Goal: Task Accomplishment & Management: Manage account settings

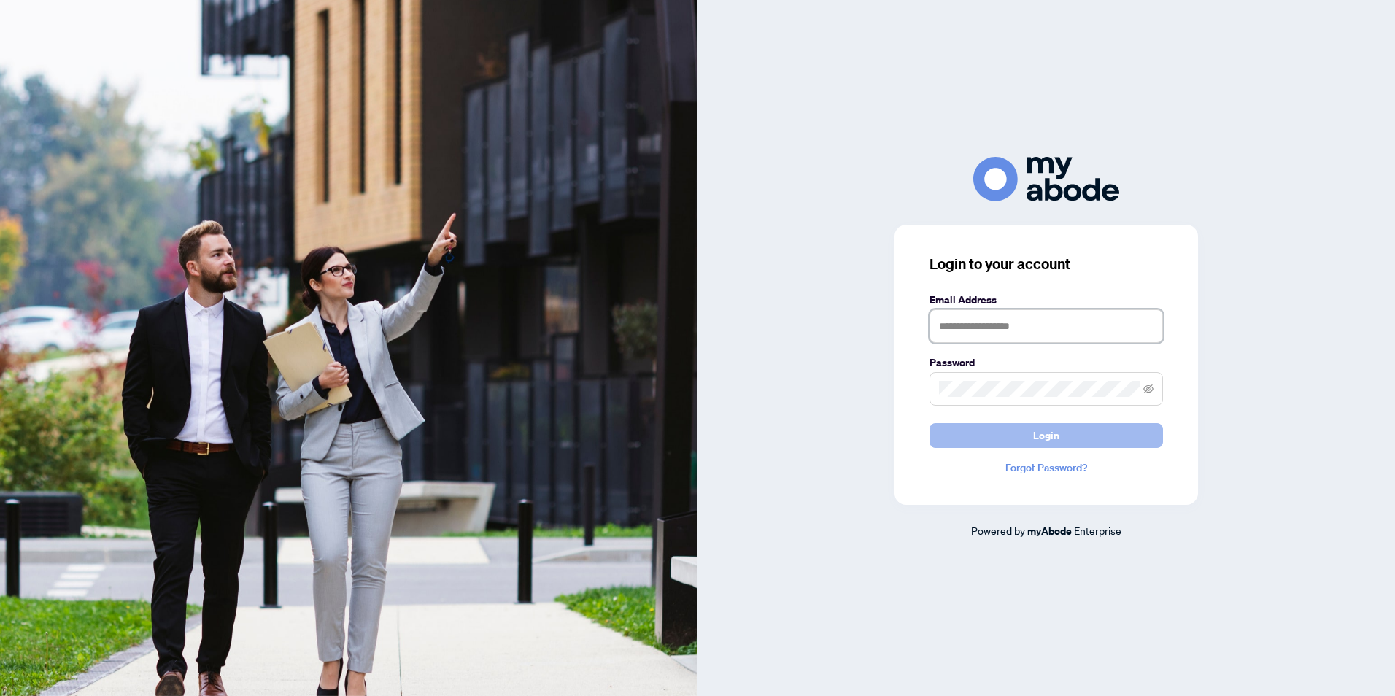
type input "**********"
click at [1049, 433] on span "Login" at bounding box center [1046, 435] width 26 height 23
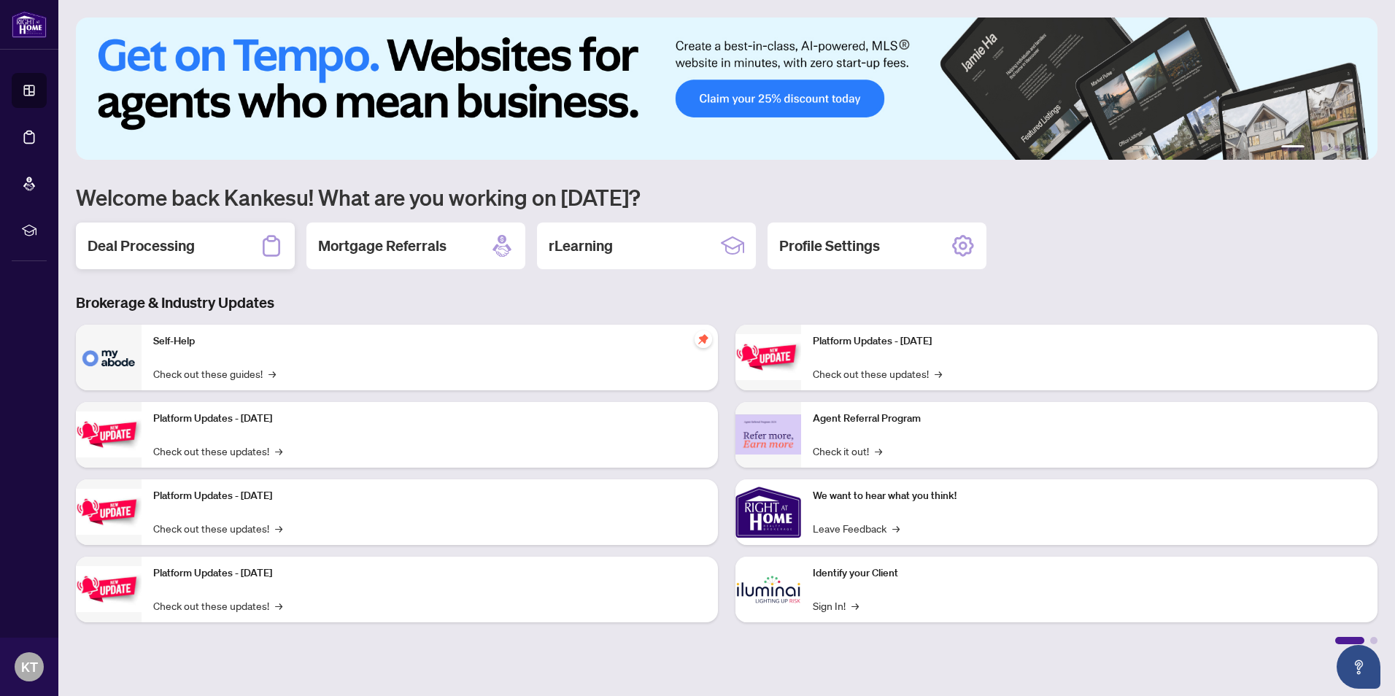
click at [161, 244] on h2 "Deal Processing" at bounding box center [141, 246] width 107 height 20
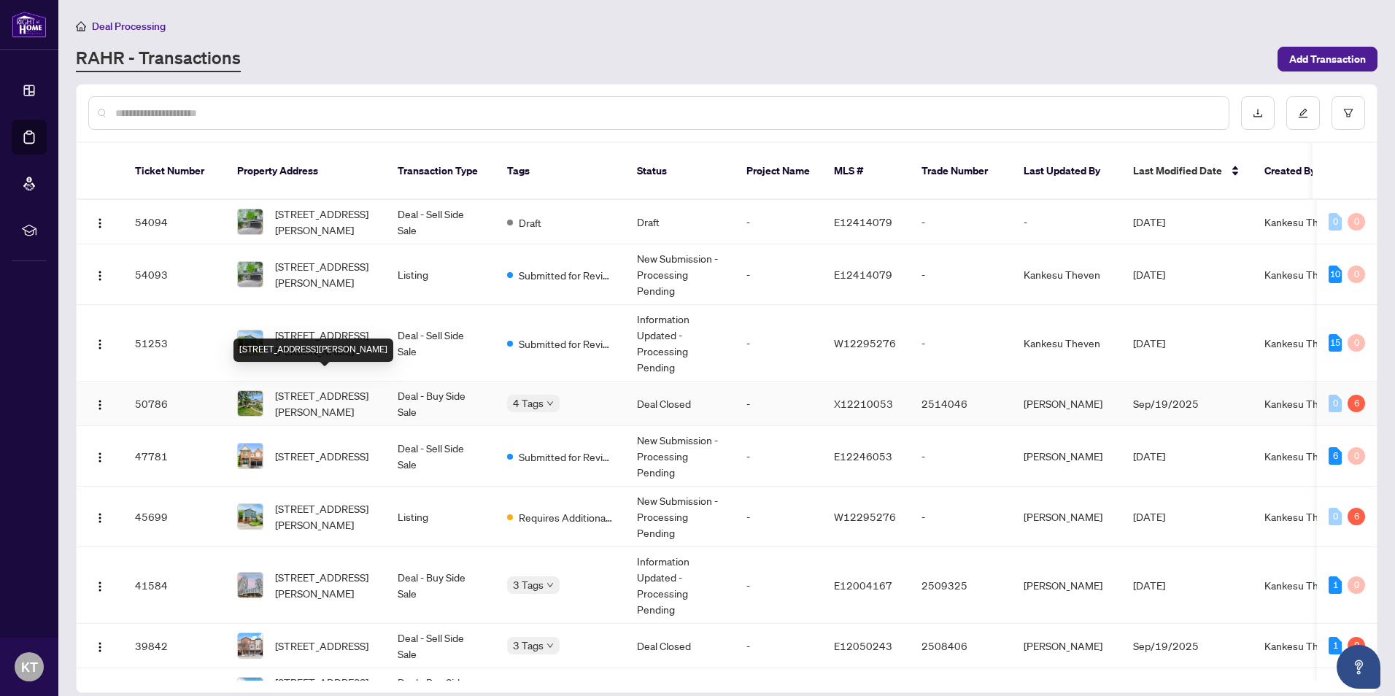
click at [297, 387] on span "[STREET_ADDRESS][PERSON_NAME]" at bounding box center [324, 403] width 99 height 32
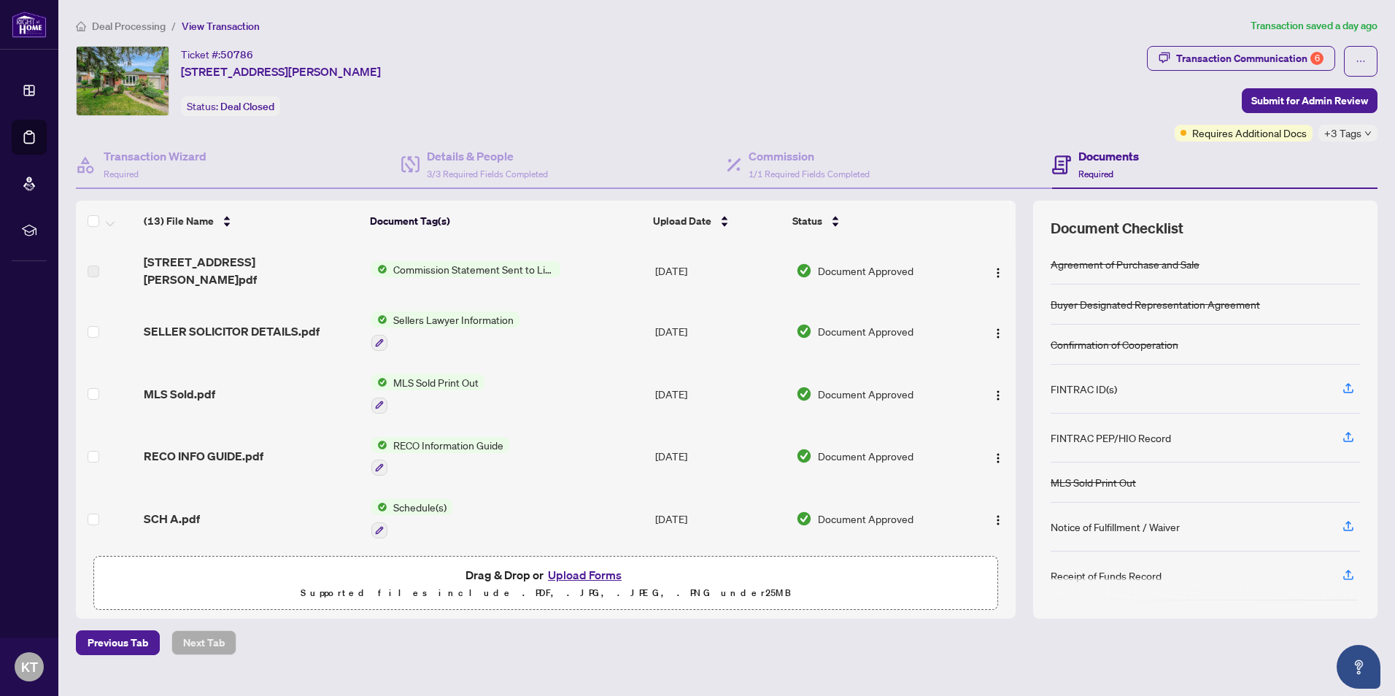
click at [595, 573] on button "Upload Forms" at bounding box center [585, 574] width 82 height 19
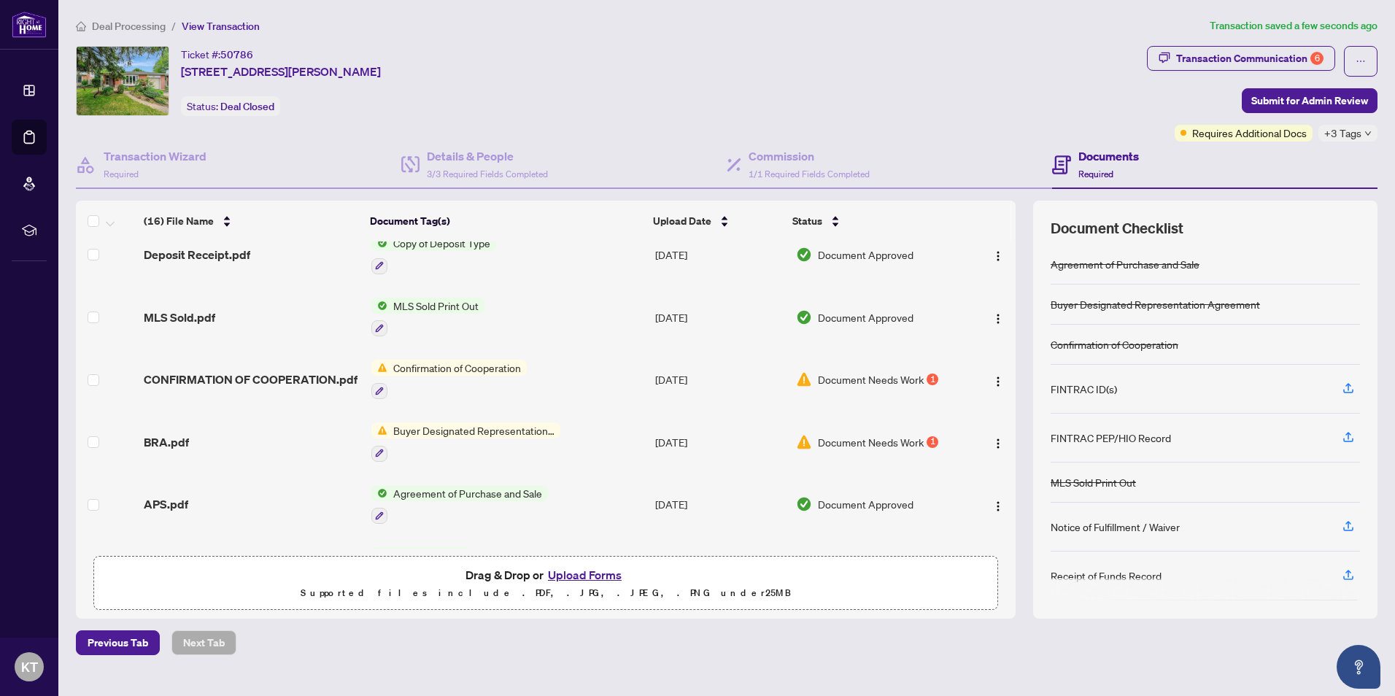
scroll to position [622, 0]
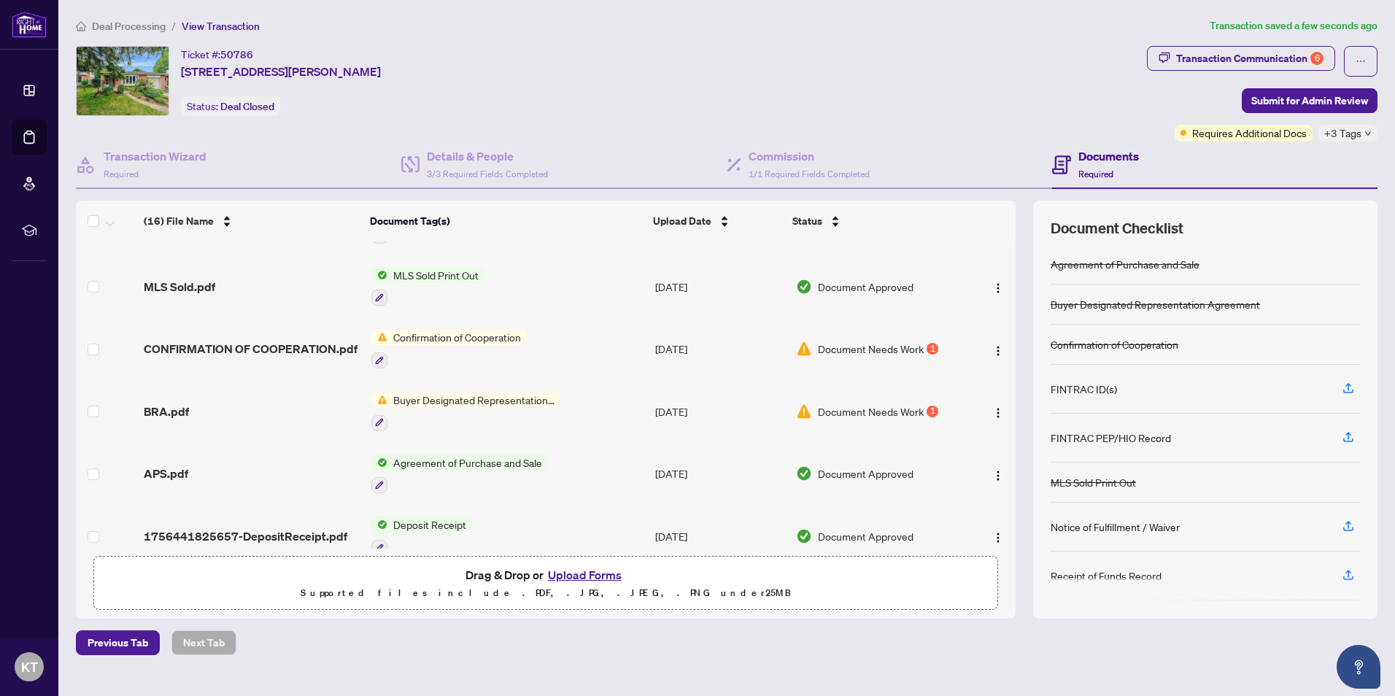
click at [397, 329] on span "Confirmation of Cooperation" at bounding box center [456, 337] width 139 height 16
click at [892, 341] on span "Document Needs Work" at bounding box center [871, 349] width 106 height 16
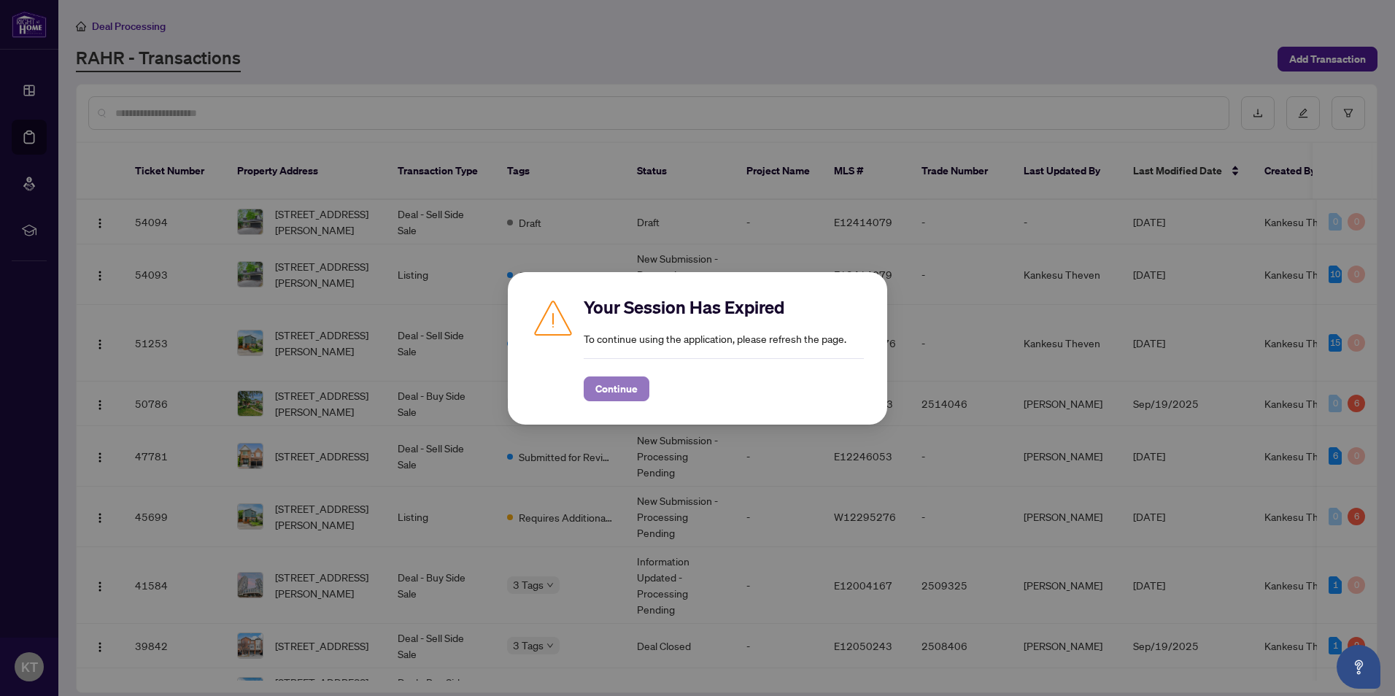
click at [619, 393] on span "Continue" at bounding box center [616, 388] width 42 height 23
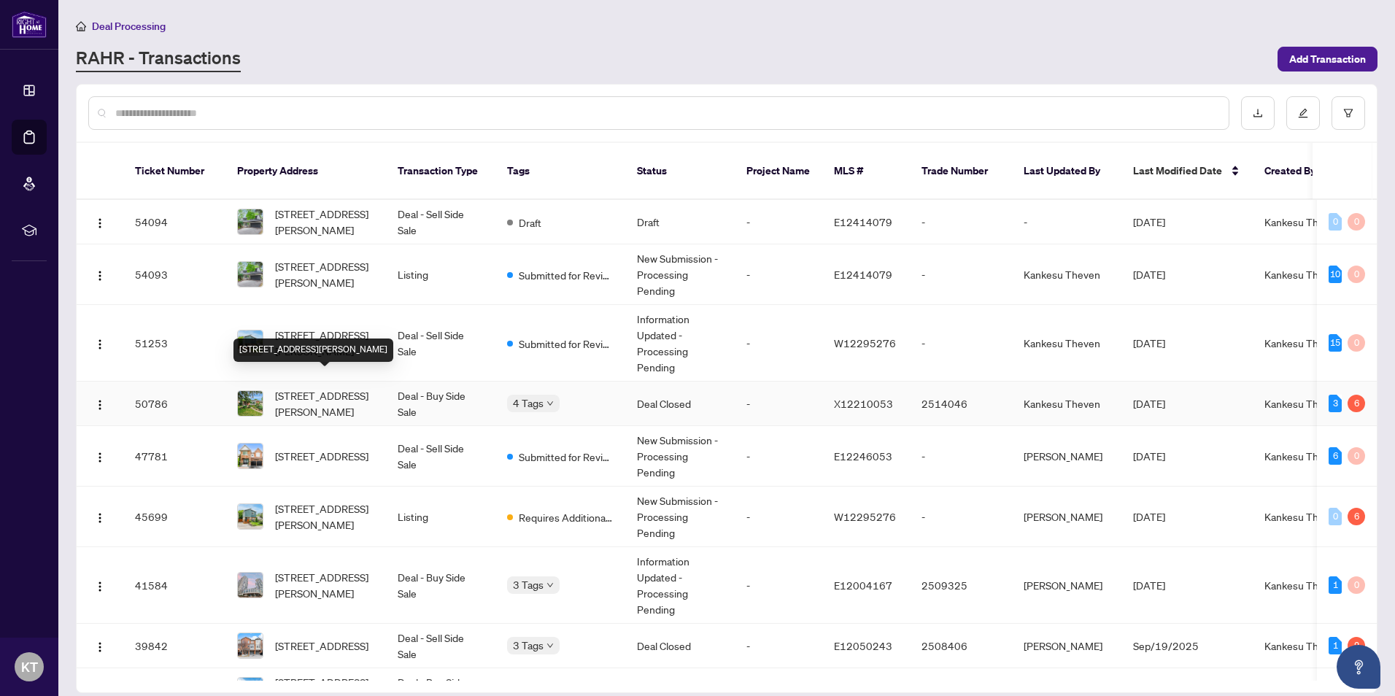
click at [302, 387] on span "LOT 72, PLAN 1267,-1107 Mary Ave, Cambridge, Ontario N3H 4N6, Canada" at bounding box center [324, 403] width 99 height 32
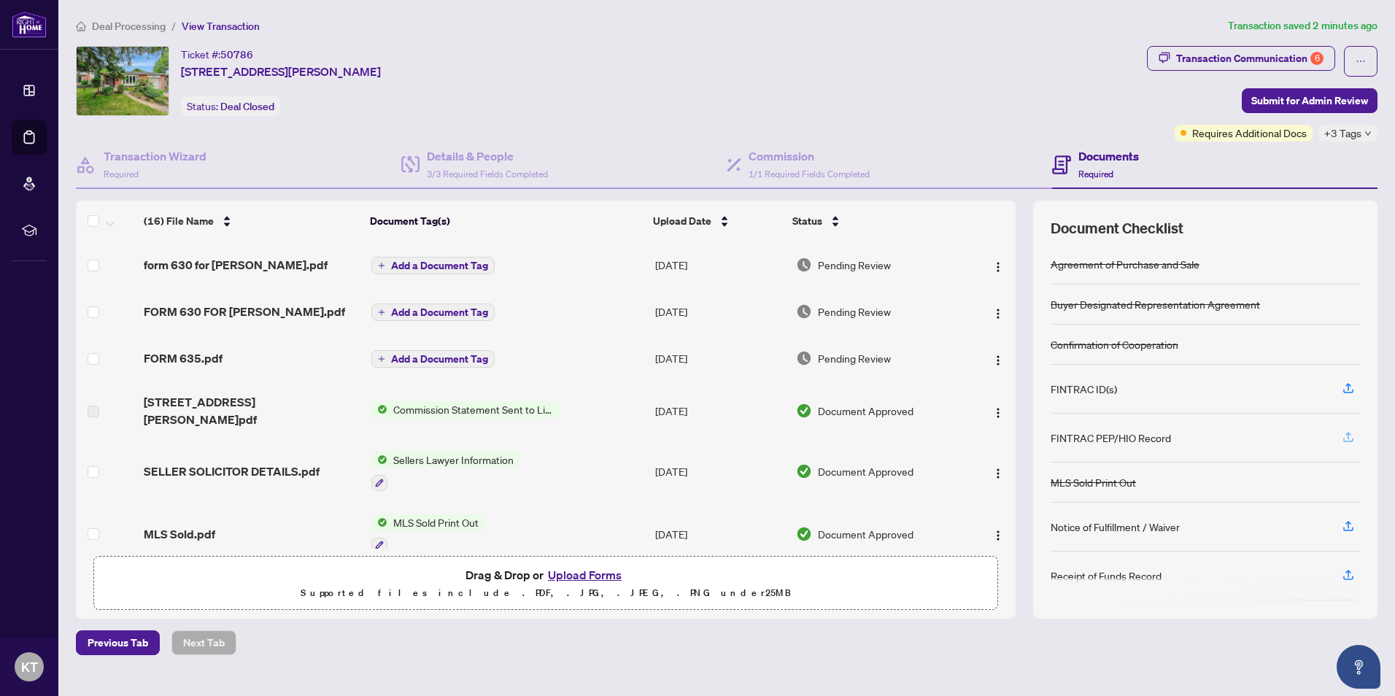
click at [1347, 433] on icon "button" at bounding box center [1348, 436] width 13 height 13
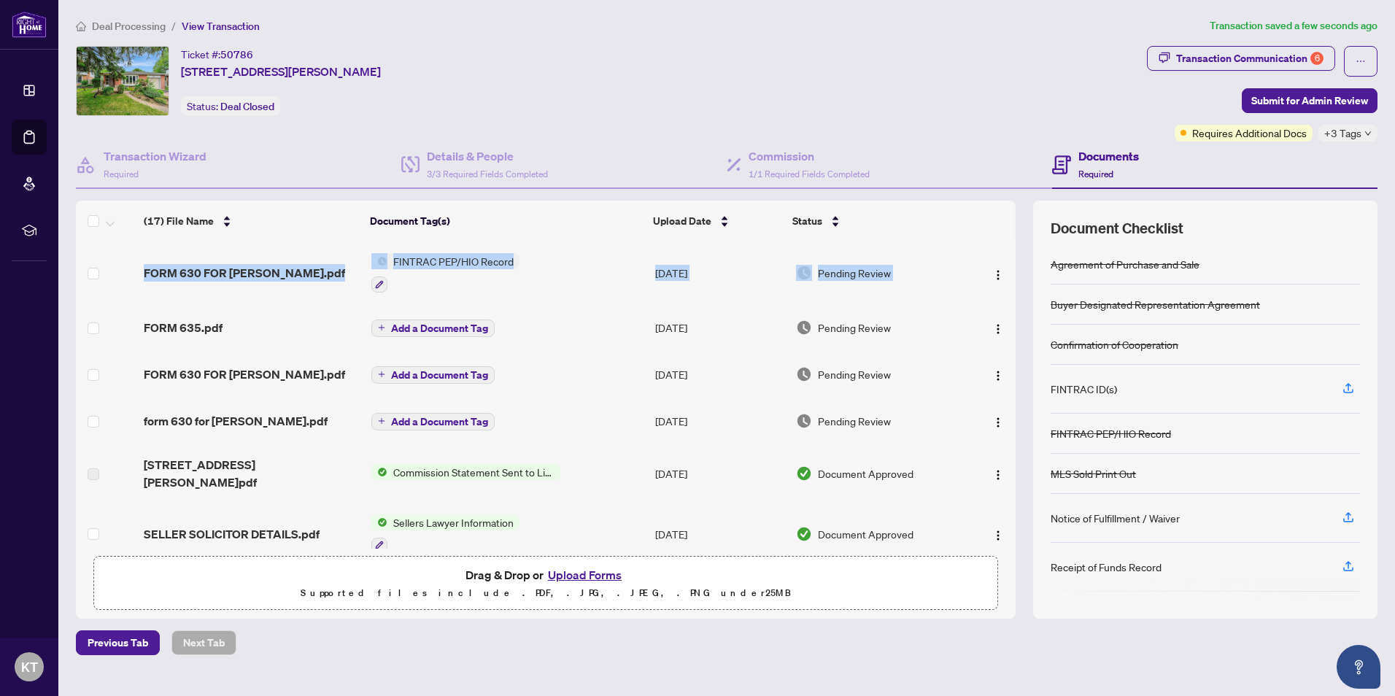
drag, startPoint x: 1009, startPoint y: 283, endPoint x: 1000, endPoint y: 222, distance: 61.9
click at [1000, 222] on div "(17) File Name Document Tag(s) Upload Date Status FORM 630 FOR RUPERTO MARTINEZ…" at bounding box center [546, 374] width 940 height 347
click at [609, 576] on button "Upload Forms" at bounding box center [585, 574] width 82 height 19
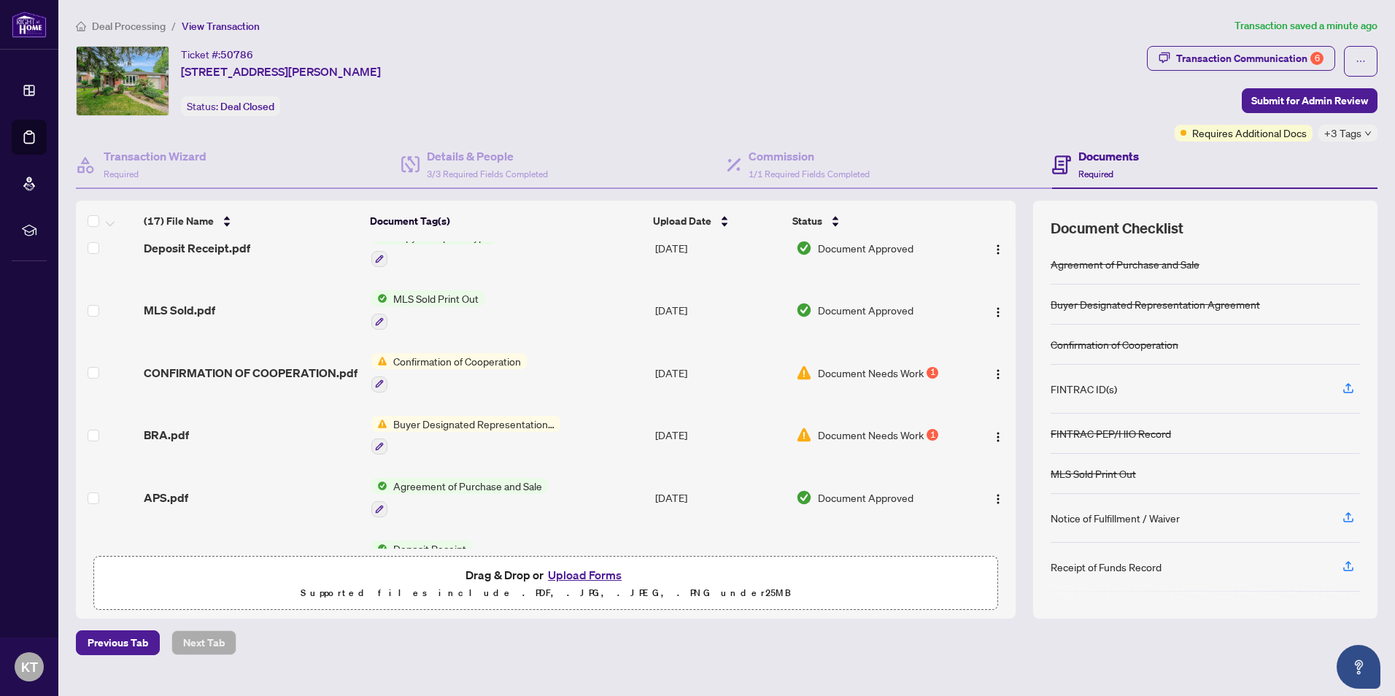
scroll to position [663, 0]
click at [455, 414] on div "Buyer Designated Representation Agreement" at bounding box center [465, 433] width 189 height 39
click at [848, 425] on span "Document Needs Work" at bounding box center [871, 433] width 106 height 16
